Goal: Communication & Community: Connect with others

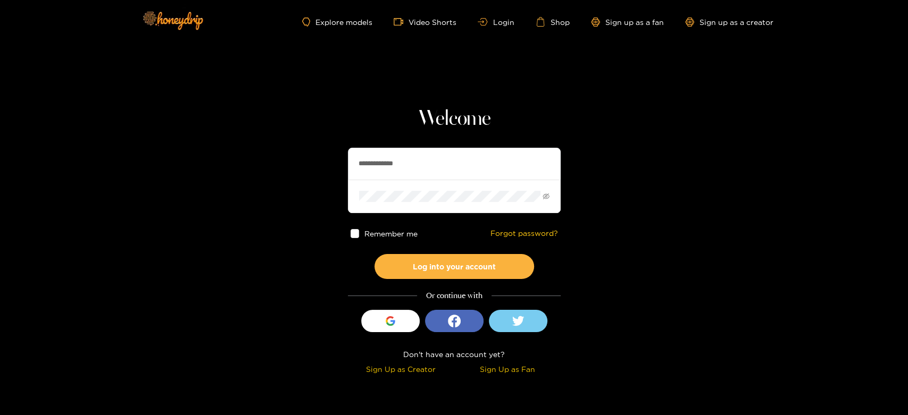
drag, startPoint x: 451, startPoint y: 171, endPoint x: 296, endPoint y: 163, distance: 155.5
click at [296, 163] on section "**********" at bounding box center [454, 189] width 908 height 378
paste input "text"
type input "*******"
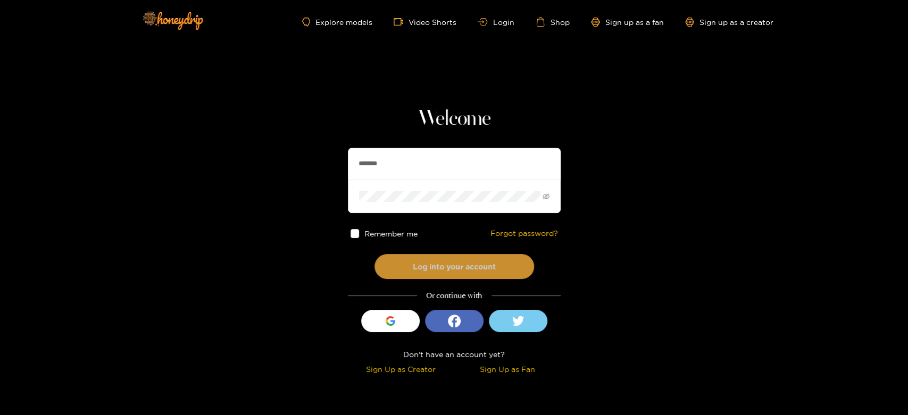
click at [438, 258] on button "Log into your account" at bounding box center [454, 266] width 160 height 25
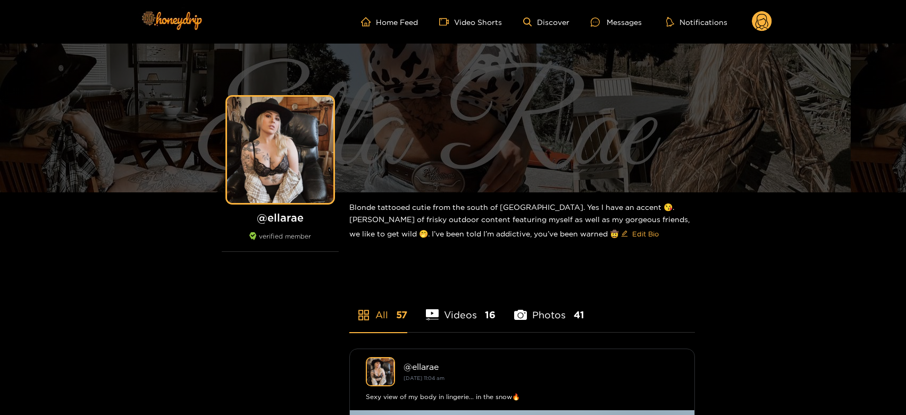
click at [613, 29] on ul "Home Feed Video Shorts Discover Messages Notifications" at bounding box center [566, 21] width 411 height 21
click at [614, 27] on div "Messages" at bounding box center [616, 22] width 51 height 12
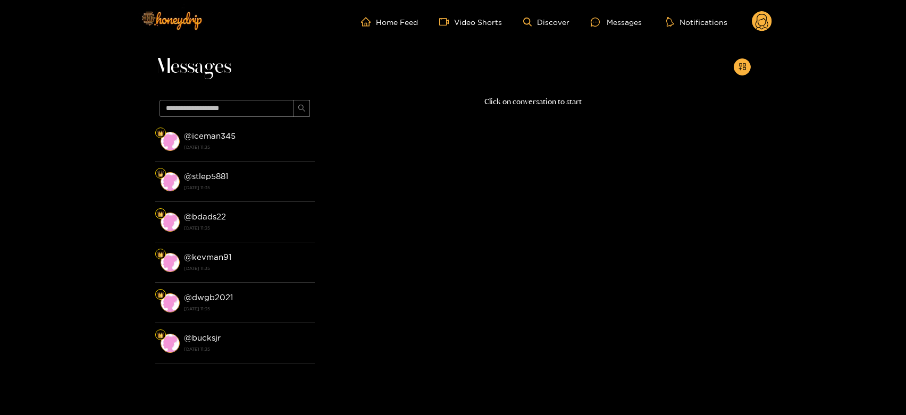
click at [222, 137] on strong "@ iceman345" at bounding box center [210, 135] width 52 height 9
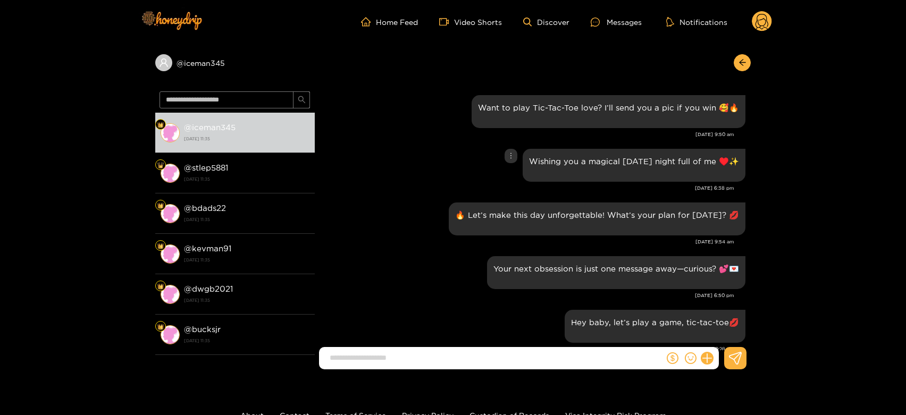
scroll to position [1510, 0]
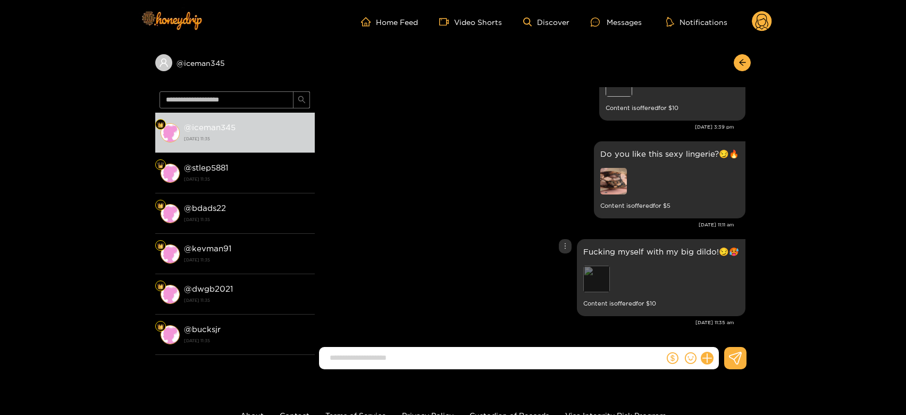
click at [597, 272] on div "Preview" at bounding box center [596, 279] width 27 height 27
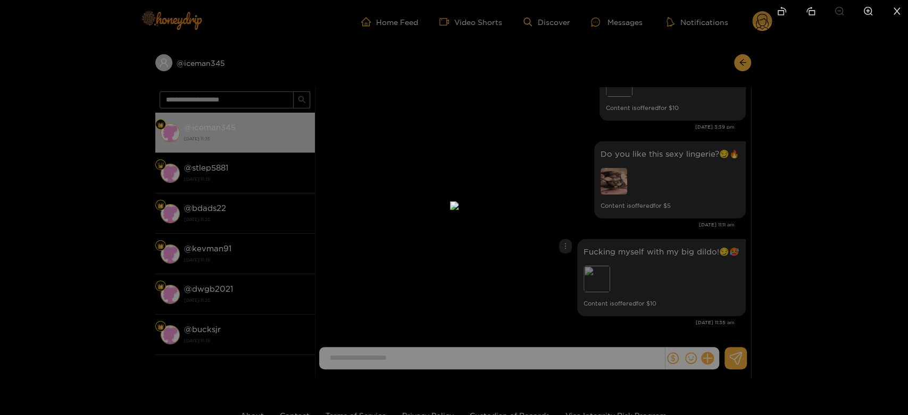
click at [713, 224] on div at bounding box center [454, 207] width 908 height 415
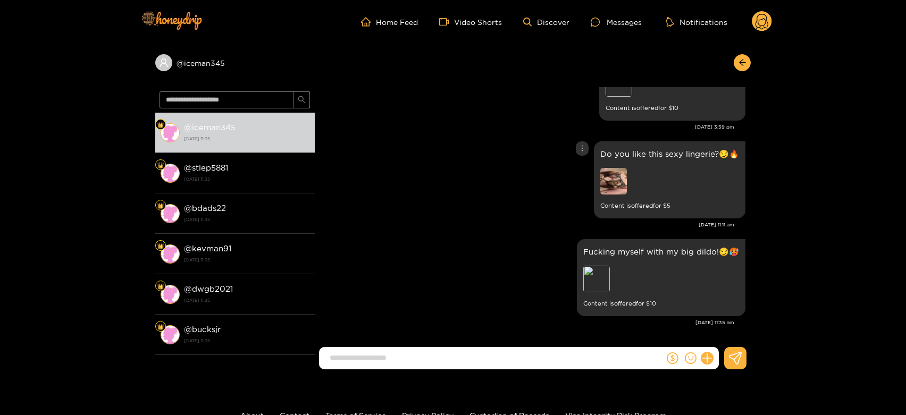
click at [609, 179] on img at bounding box center [613, 181] width 27 height 27
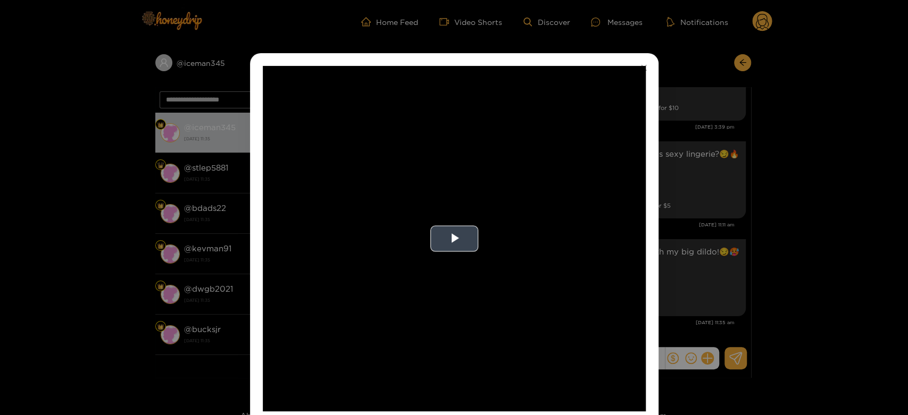
click at [567, 191] on video "Video Player" at bounding box center [454, 239] width 383 height 346
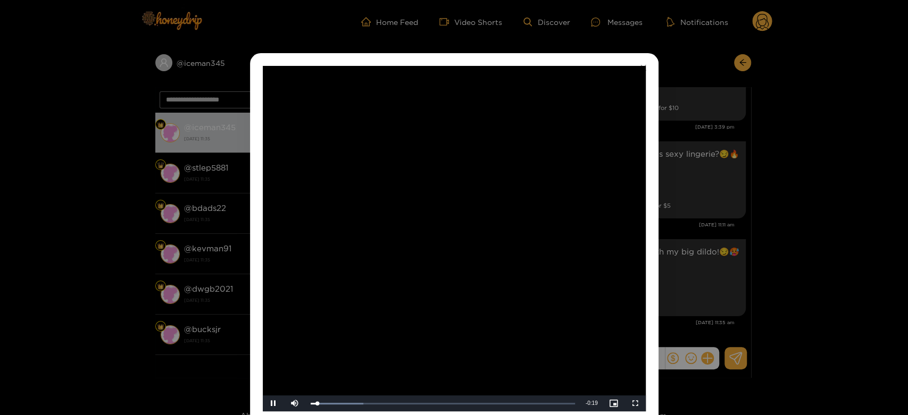
click at [567, 191] on video "Video Player" at bounding box center [454, 239] width 383 height 346
click at [762, 141] on div "**********" at bounding box center [454, 207] width 908 height 415
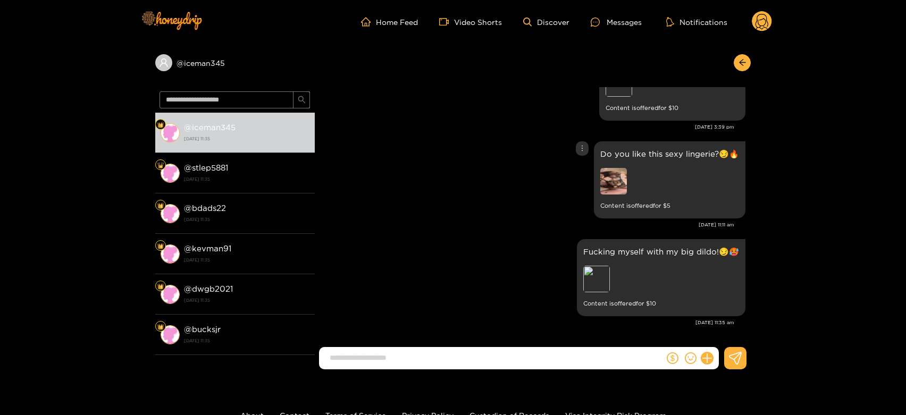
click at [622, 169] on img at bounding box center [613, 181] width 27 height 27
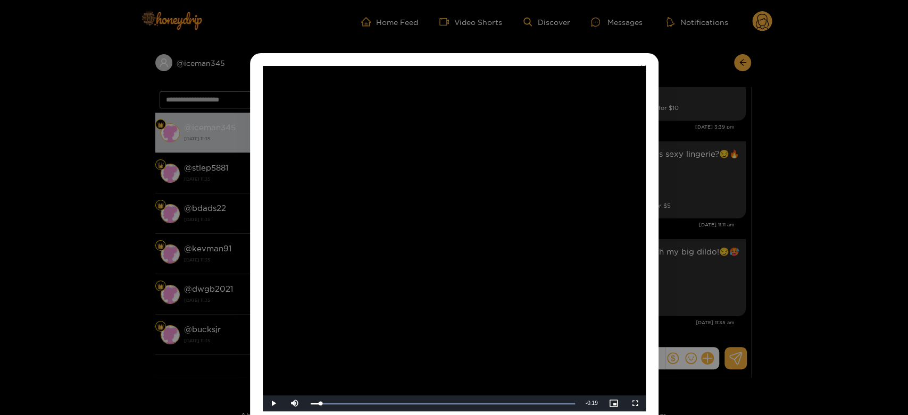
click at [455, 252] on video "Video Player" at bounding box center [454, 239] width 383 height 346
click at [813, 208] on div "**********" at bounding box center [454, 207] width 908 height 415
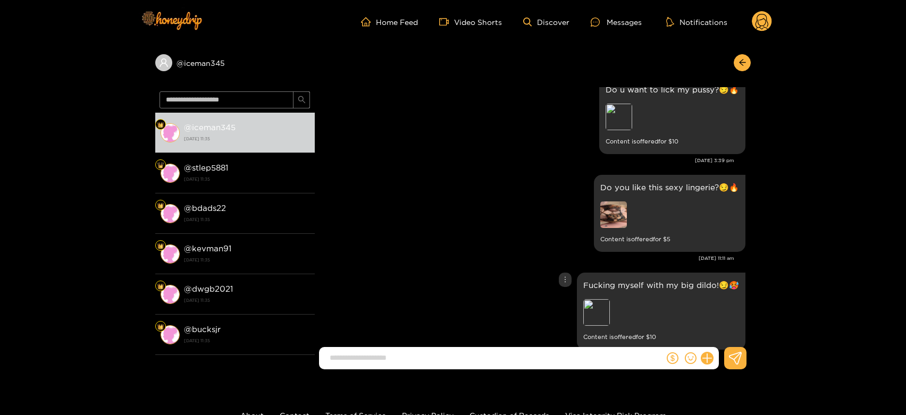
scroll to position [1451, 0]
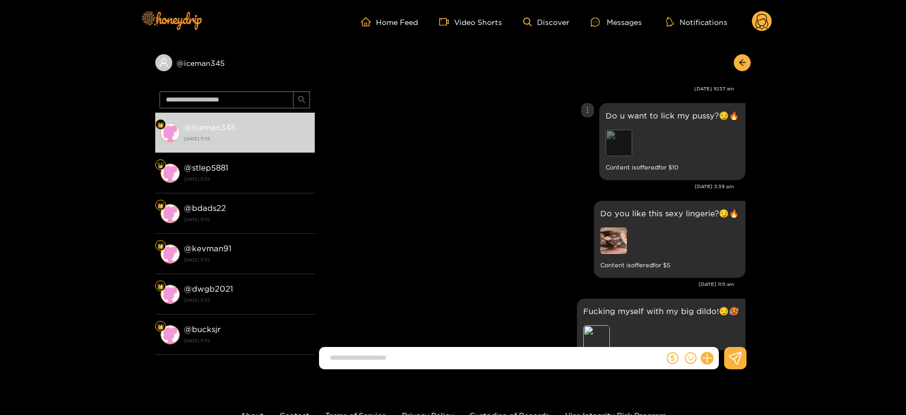
click at [620, 139] on div "Preview" at bounding box center [619, 143] width 27 height 27
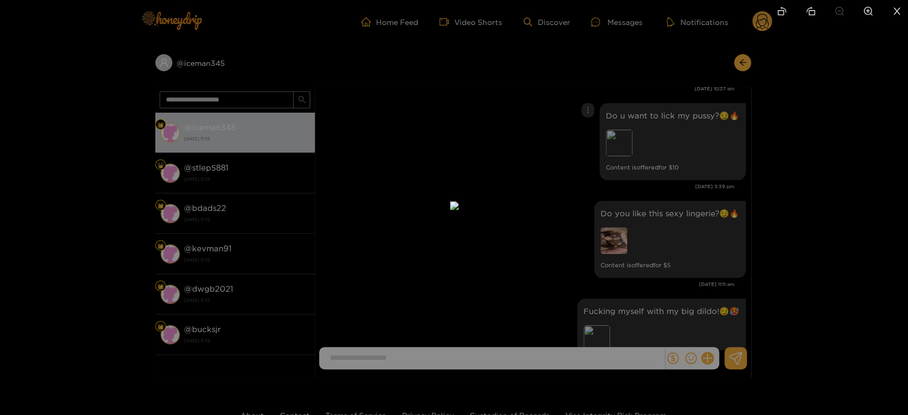
click at [742, 169] on div at bounding box center [454, 207] width 908 height 415
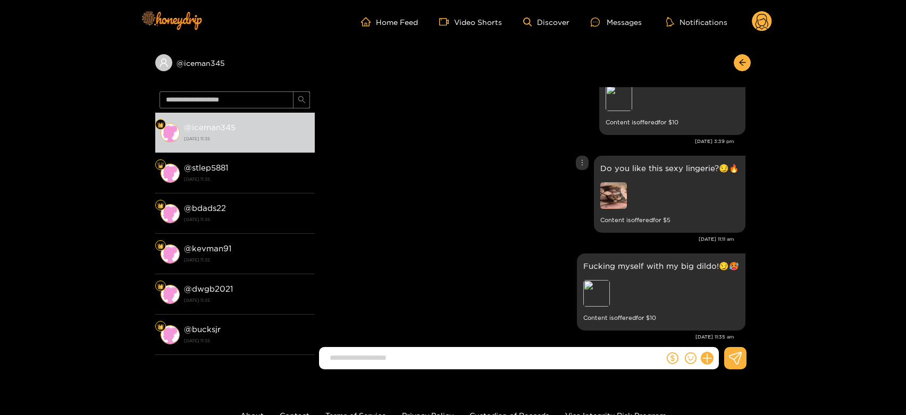
scroll to position [1510, 0]
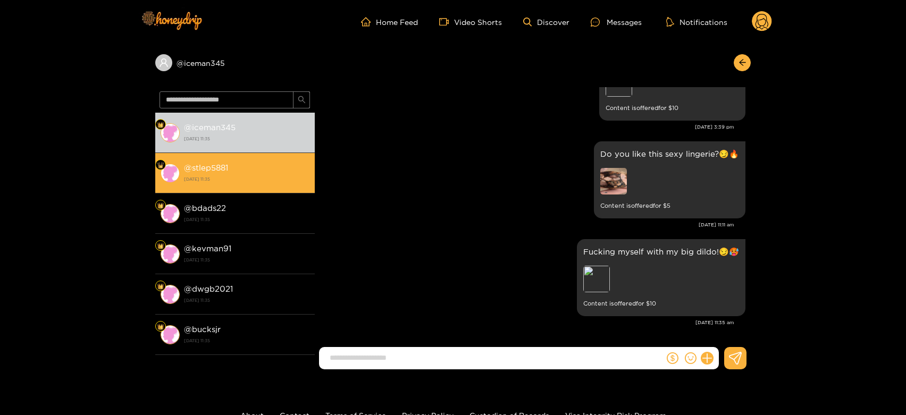
click at [247, 154] on div "@ iceman345 2 October 2025 11:35 @ stlep5881 2 October 2025 11:35 @ bdads22 2 O…" at bounding box center [235, 234] width 160 height 243
click at [244, 161] on div "@ stlep5881 2 October 2025 11:35" at bounding box center [246, 173] width 125 height 24
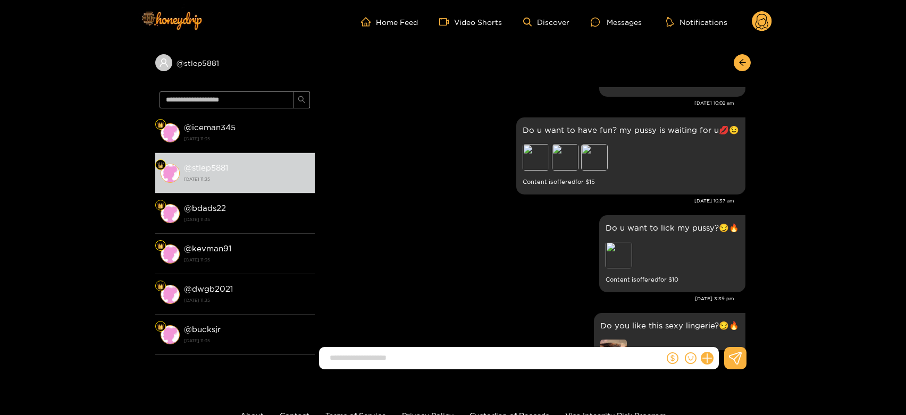
scroll to position [1510, 0]
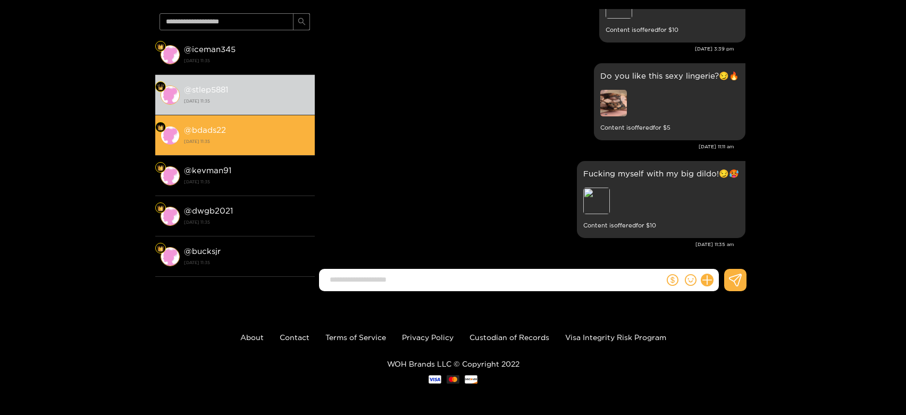
click at [242, 127] on div "@ bdads22 2 October 2025 11:35" at bounding box center [246, 135] width 125 height 24
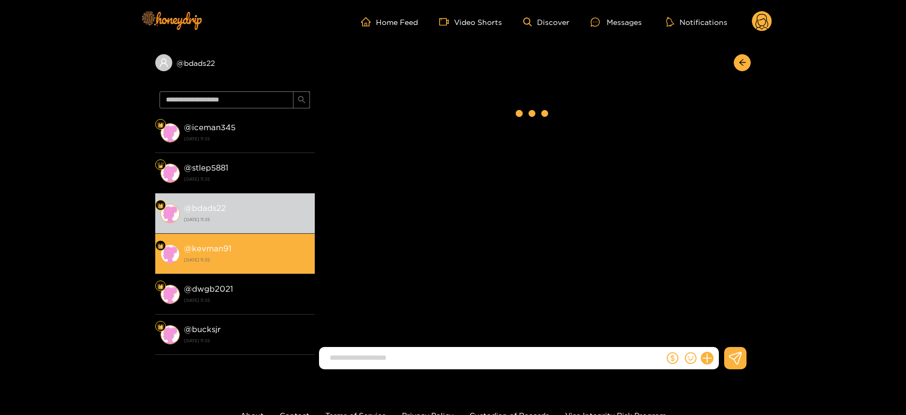
scroll to position [1510, 0]
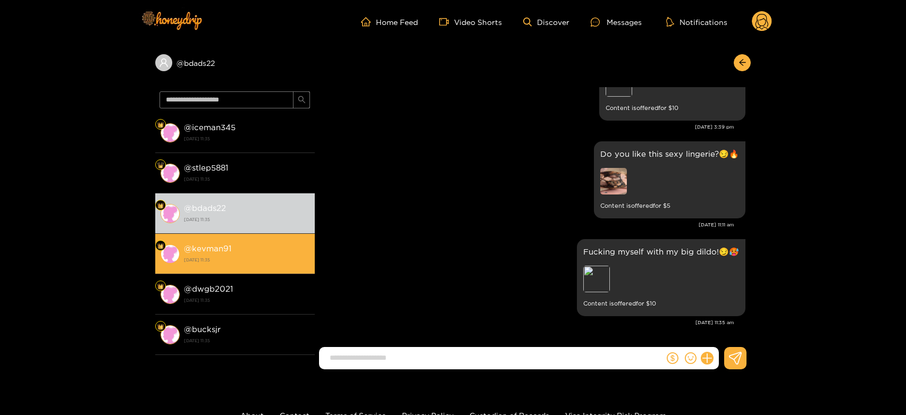
click at [255, 248] on div "@ kevman91 2 October 2025 11:35" at bounding box center [246, 254] width 125 height 24
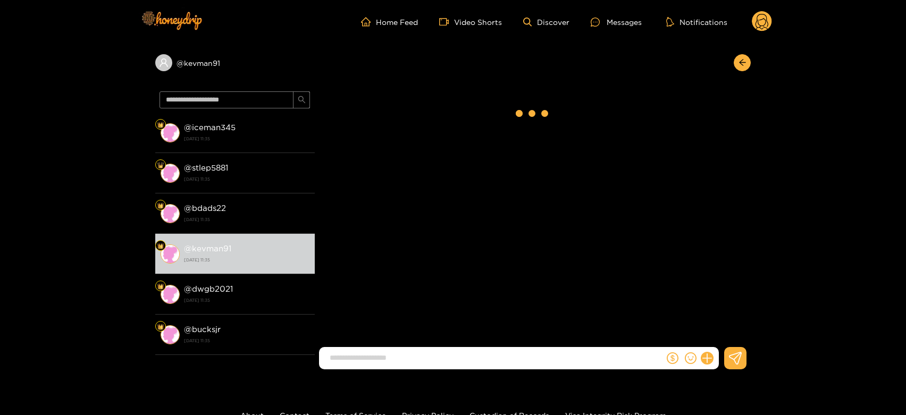
click at [761, 16] on circle at bounding box center [762, 21] width 20 height 20
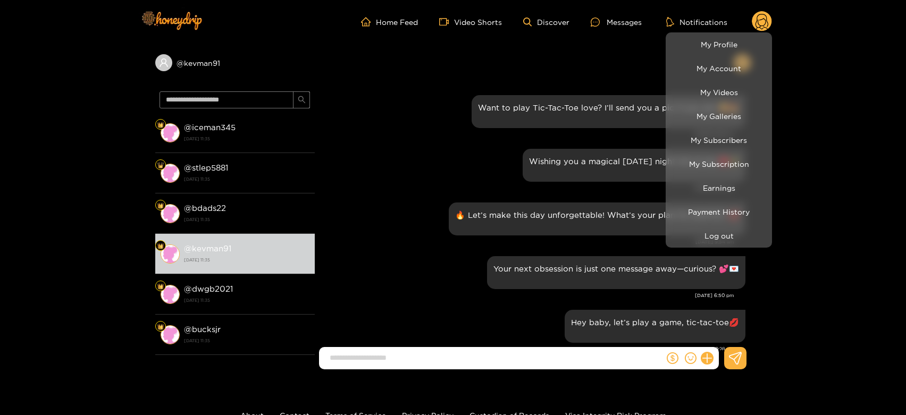
scroll to position [1510, 0]
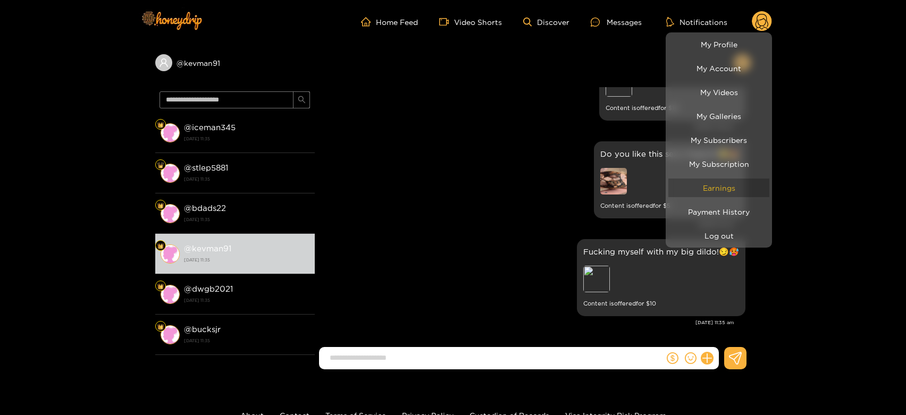
click at [698, 188] on link "Earnings" at bounding box center [718, 188] width 101 height 19
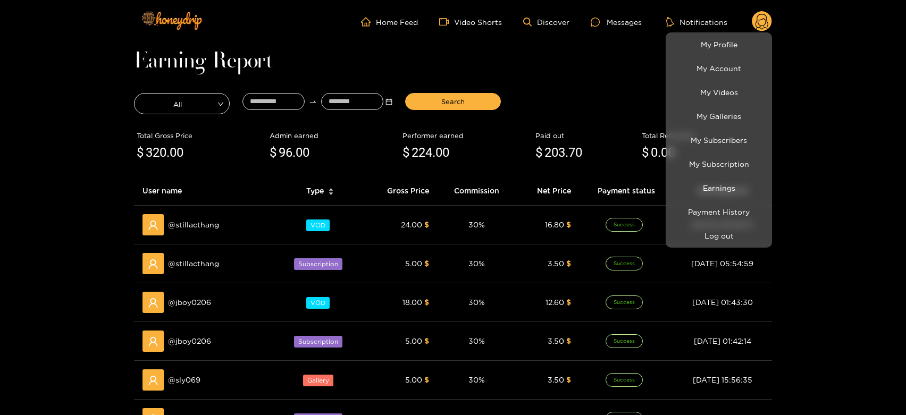
click at [195, 224] on div at bounding box center [453, 207] width 906 height 415
click at [195, 224] on span "@ stillacthang" at bounding box center [193, 225] width 51 height 12
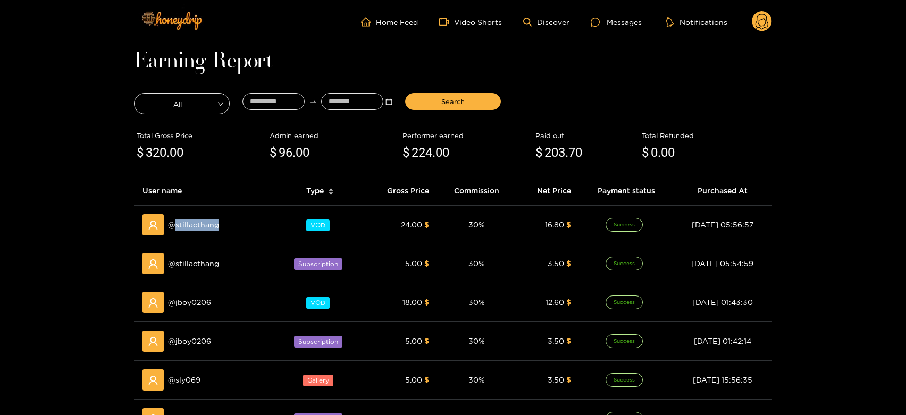
copy span "stillacthang"
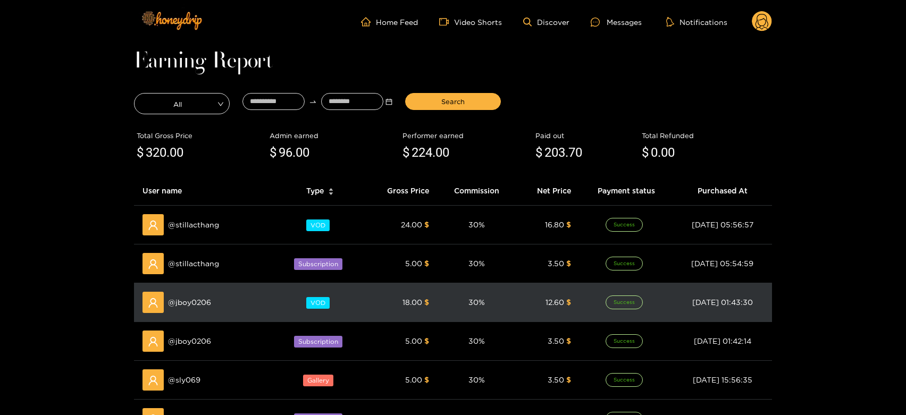
click at [198, 299] on span "@ jboy0206" at bounding box center [189, 303] width 43 height 12
copy span "jboy0206"
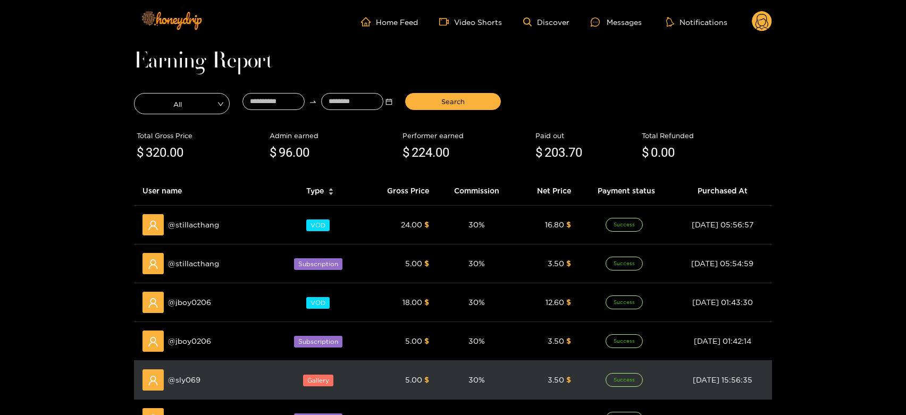
click at [187, 373] on div "@ sly069" at bounding box center [205, 380] width 125 height 21
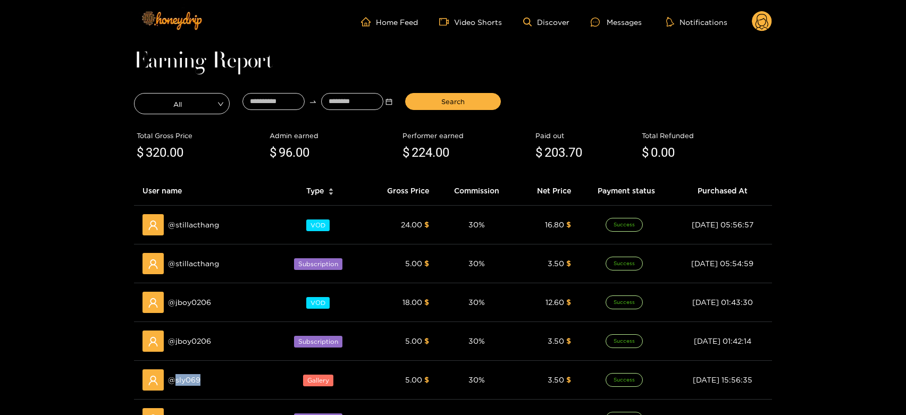
copy span "sly069"
drag, startPoint x: 628, startPoint y: 22, endPoint x: 576, endPoint y: 35, distance: 53.5
click at [627, 22] on div "Messages" at bounding box center [616, 22] width 51 height 12
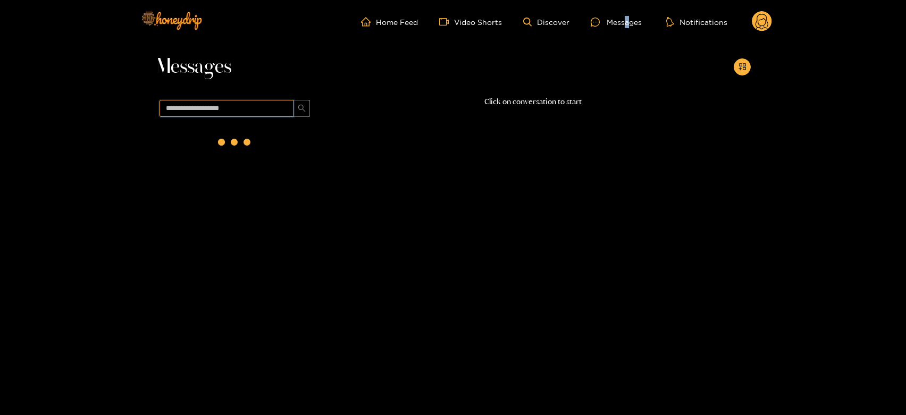
click at [259, 104] on input "text" at bounding box center [227, 108] width 134 height 17
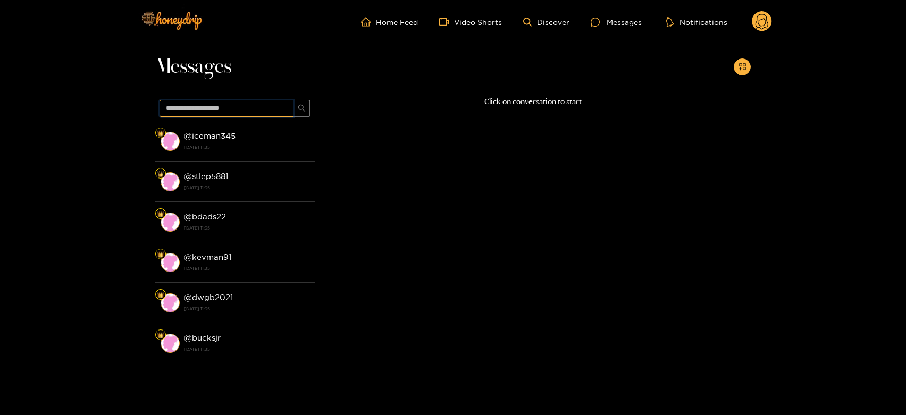
paste input "******"
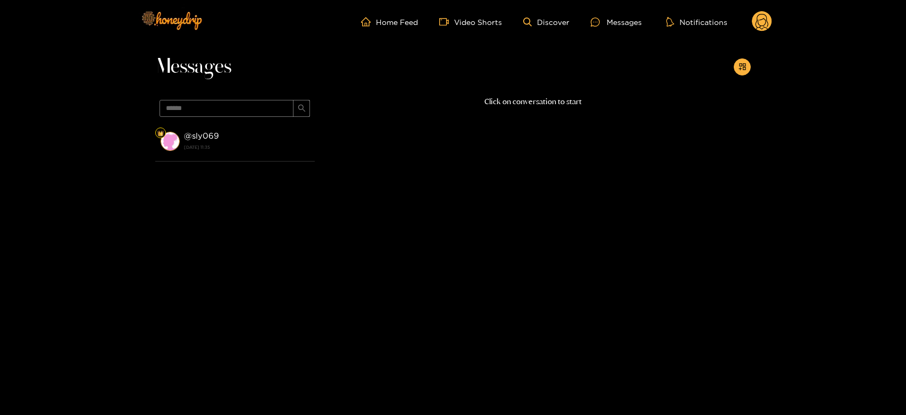
click at [262, 139] on div "@ sly069 2 October 2025 11:35" at bounding box center [246, 141] width 125 height 24
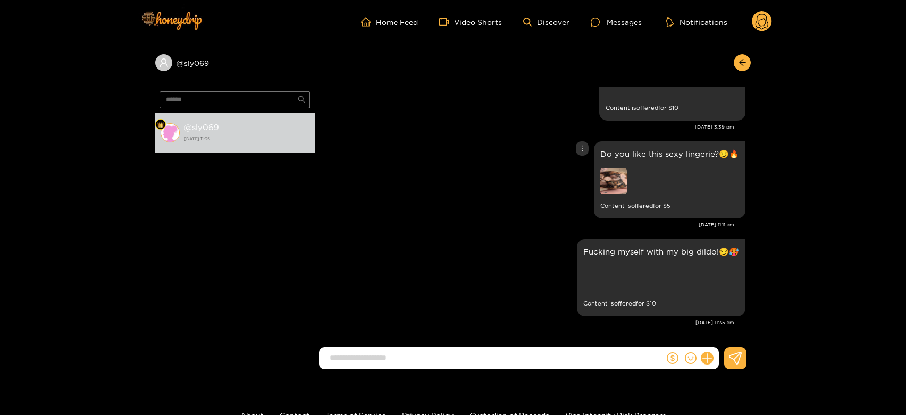
scroll to position [1215, 0]
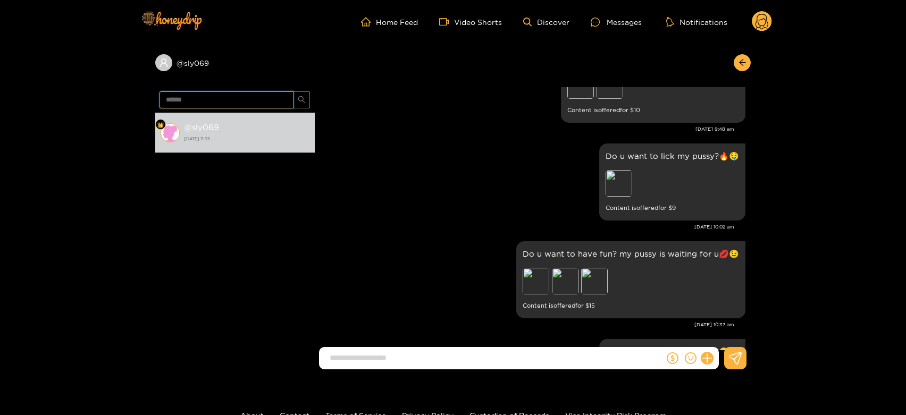
click at [200, 102] on input "******" at bounding box center [227, 99] width 134 height 17
paste input "**"
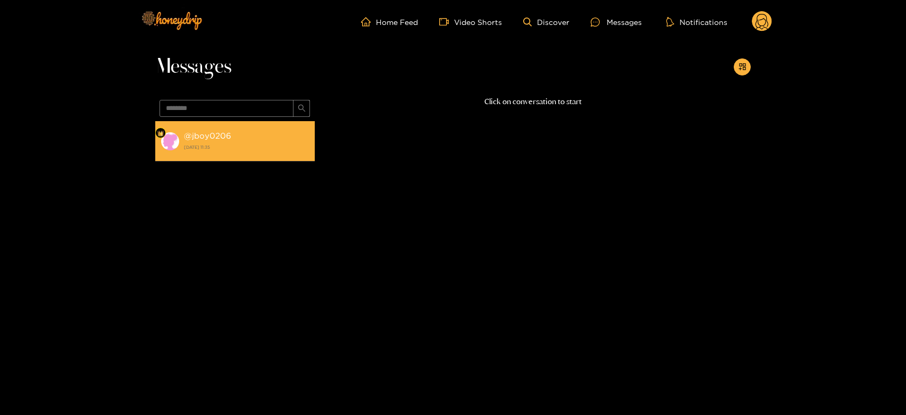
click at [249, 139] on div "@ jboy0206 2 October 2025 11:35" at bounding box center [246, 141] width 125 height 24
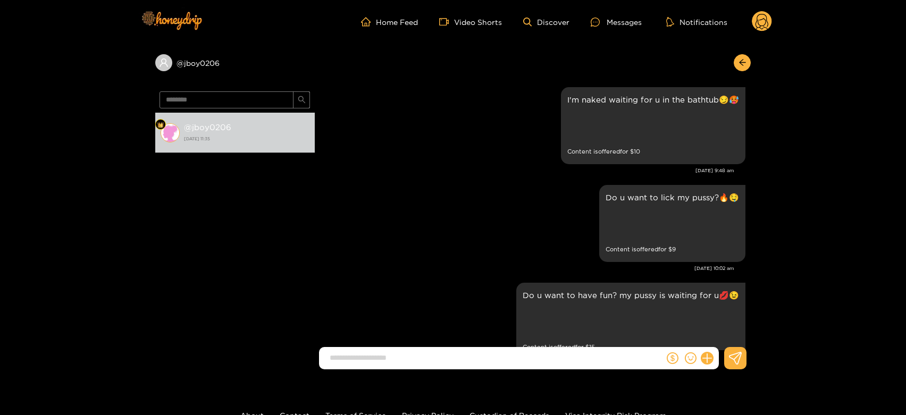
scroll to position [1097, 0]
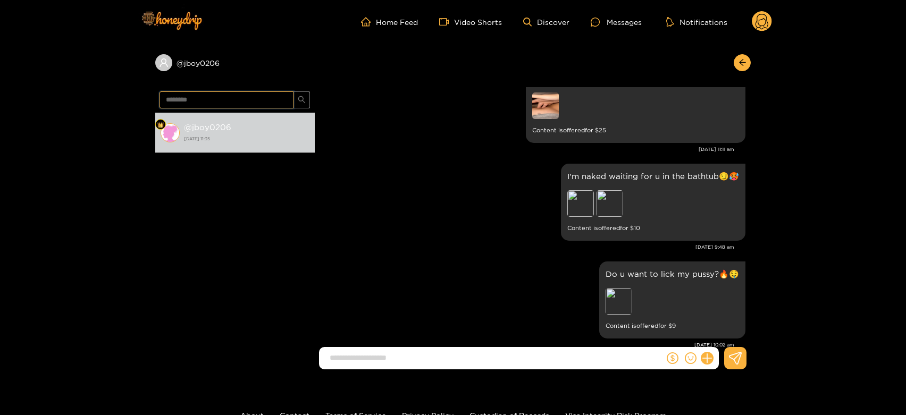
click at [247, 102] on input "********" at bounding box center [227, 99] width 134 height 17
paste input "****"
type input "**********"
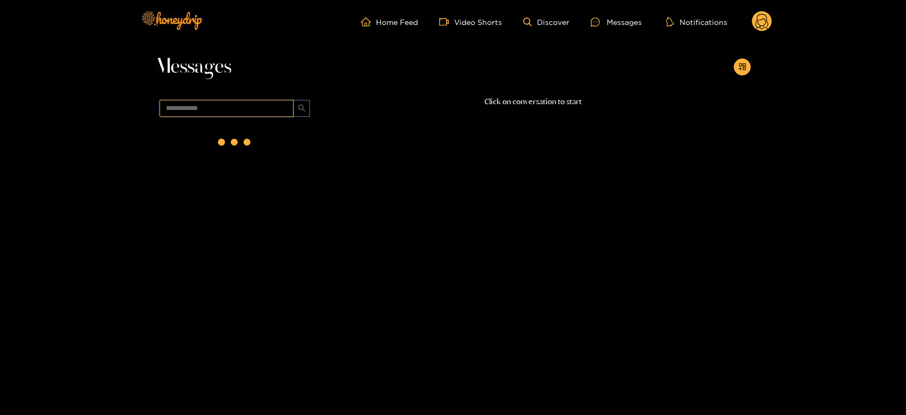
scroll to position [0, 0]
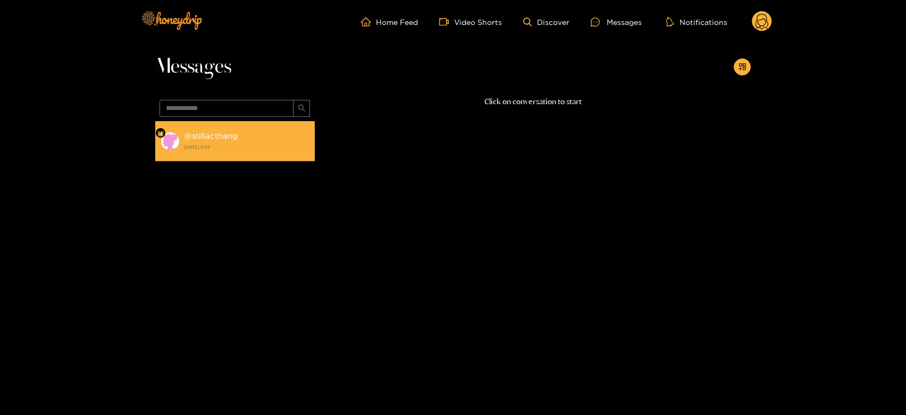
click at [255, 154] on li "@ stillacthang 2 October 2025 11:35" at bounding box center [235, 141] width 160 height 40
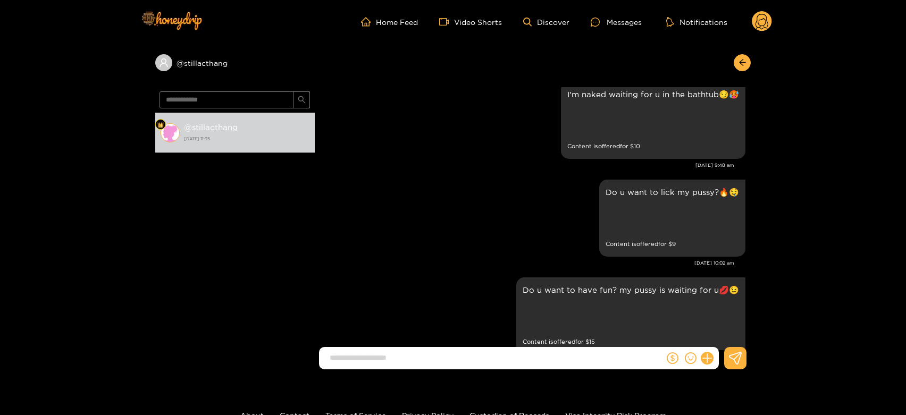
scroll to position [1156, 0]
